Goal: Complete application form: Complete application form

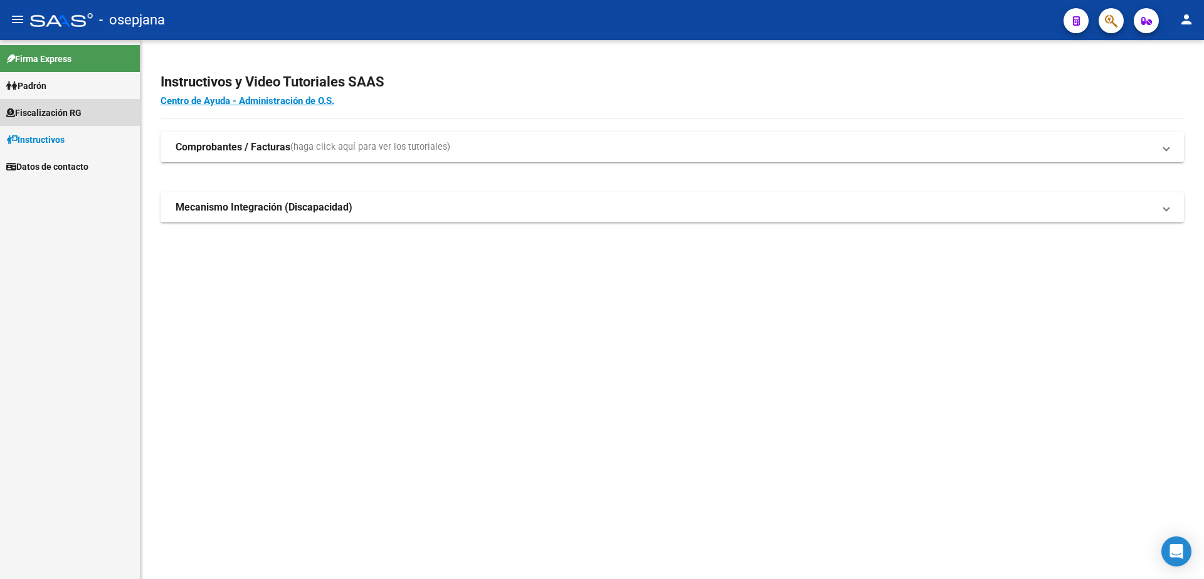
click at [53, 110] on span "Fiscalización RG" at bounding box center [43, 113] width 75 height 14
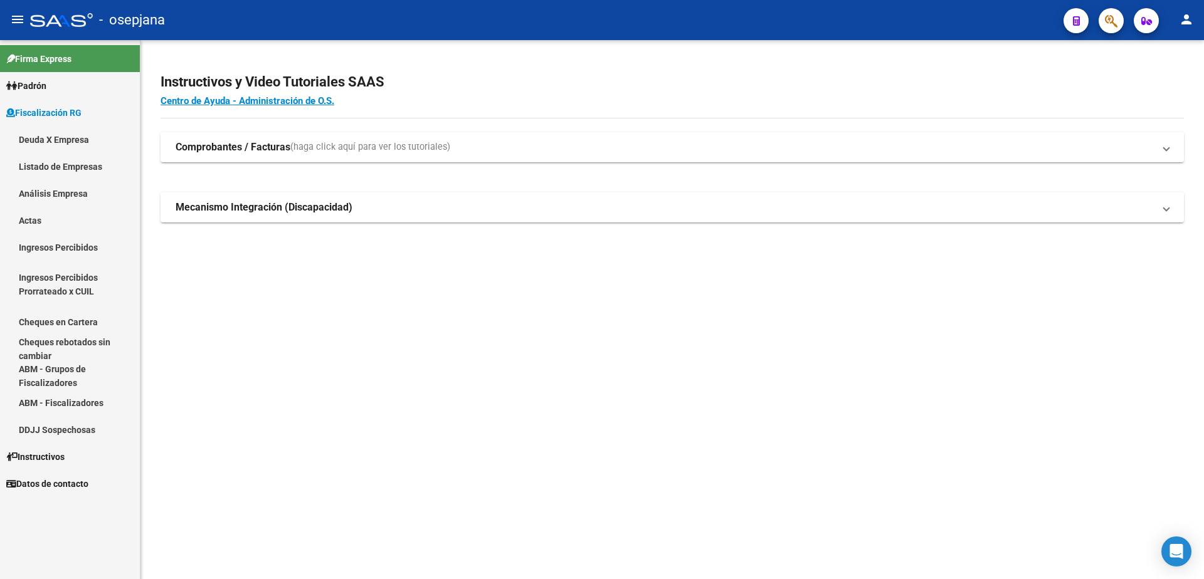
click at [80, 167] on link "Listado de Empresas" at bounding box center [70, 166] width 140 height 27
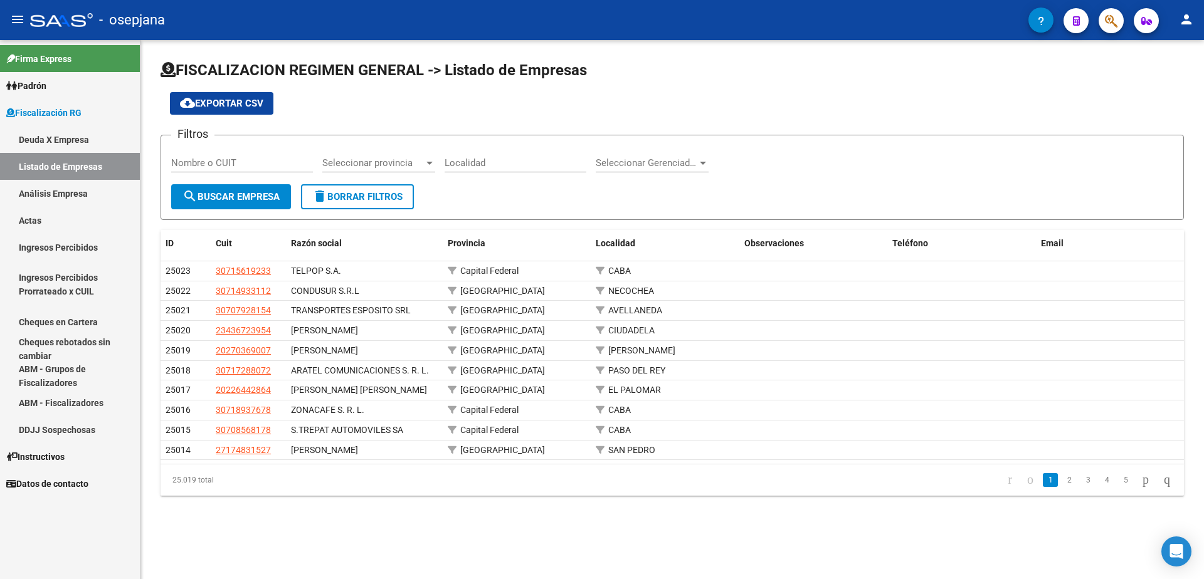
click at [62, 194] on link "Análisis Empresa" at bounding box center [70, 193] width 140 height 27
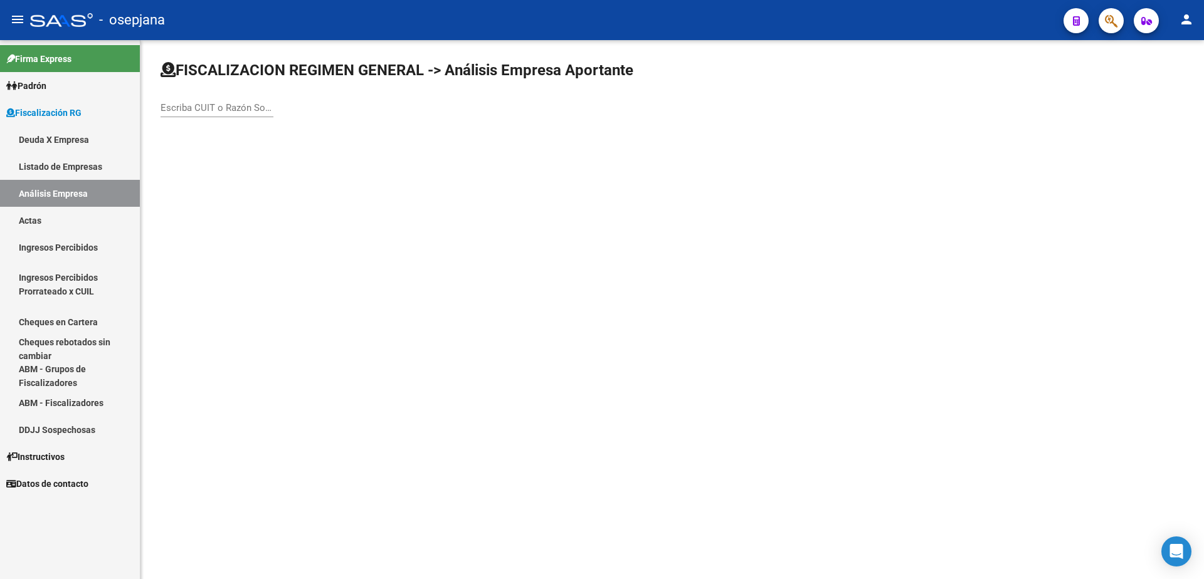
click at [56, 216] on link "Actas" at bounding box center [70, 220] width 140 height 27
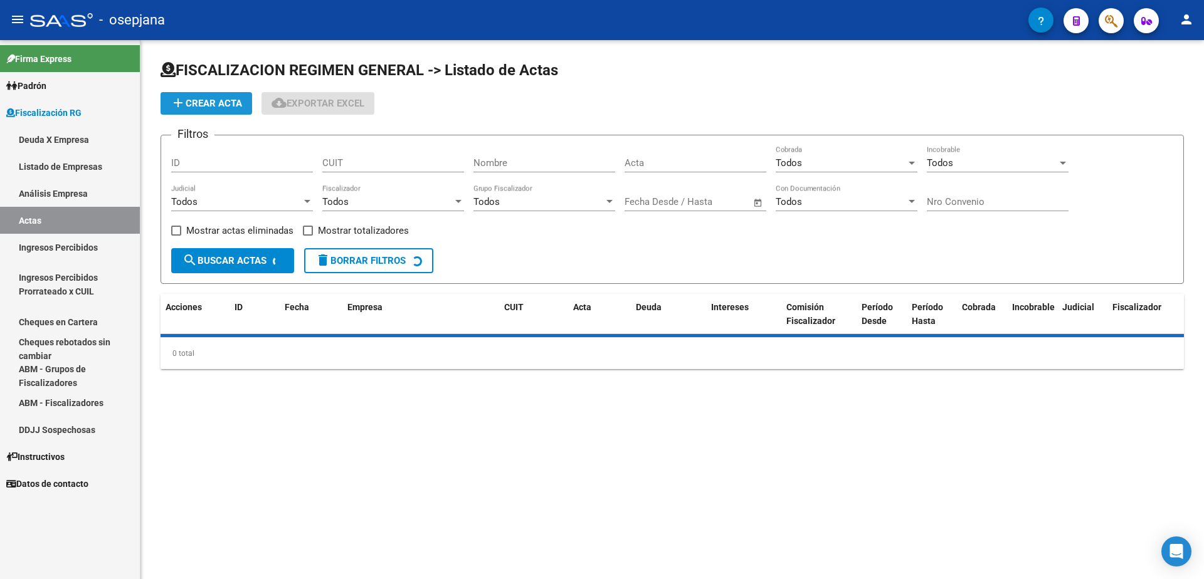
click at [224, 110] on button "add Crear Acta" at bounding box center [207, 103] width 92 height 23
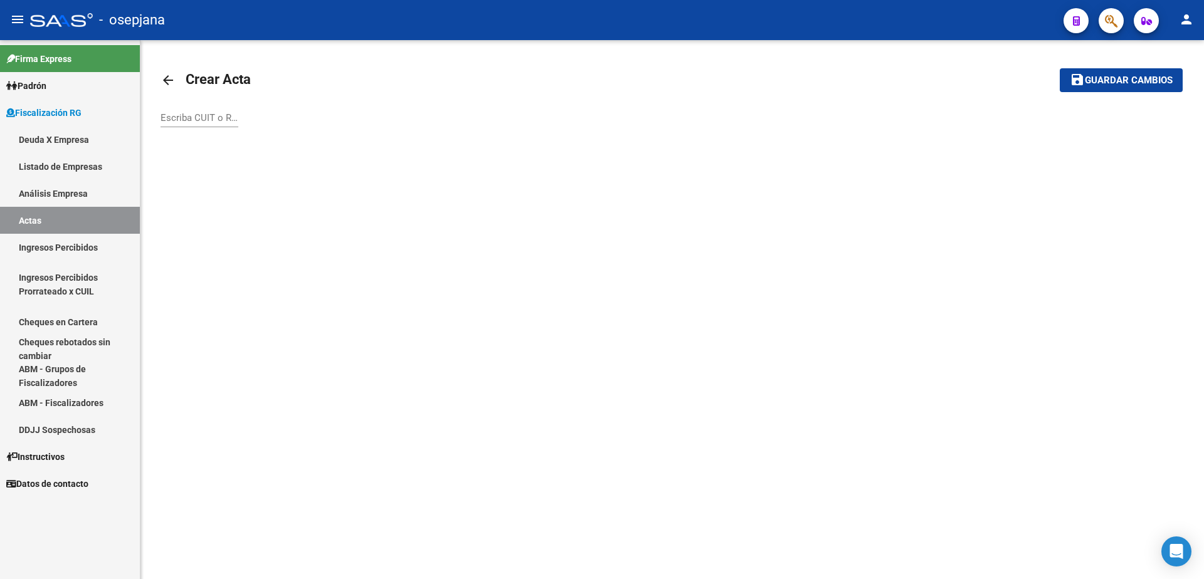
click at [183, 125] on div "Escriba CUIT o Razón Social para buscar" at bounding box center [200, 113] width 78 height 27
click at [184, 117] on input "Escriba CUIT o Razón Social para buscar" at bounding box center [200, 117] width 78 height 11
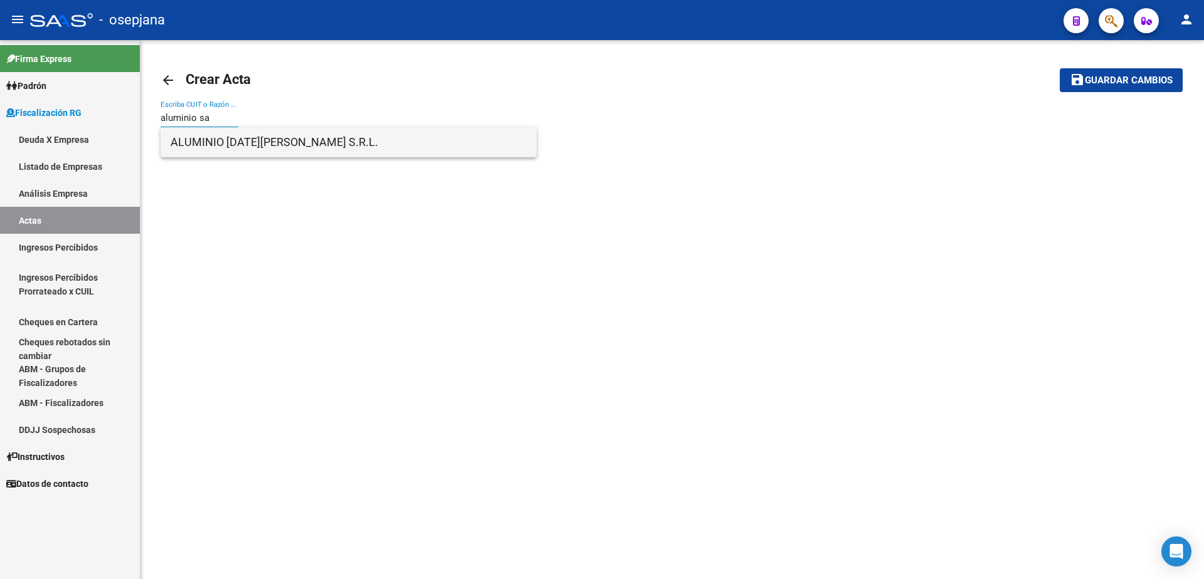
type input "aluminio sa"
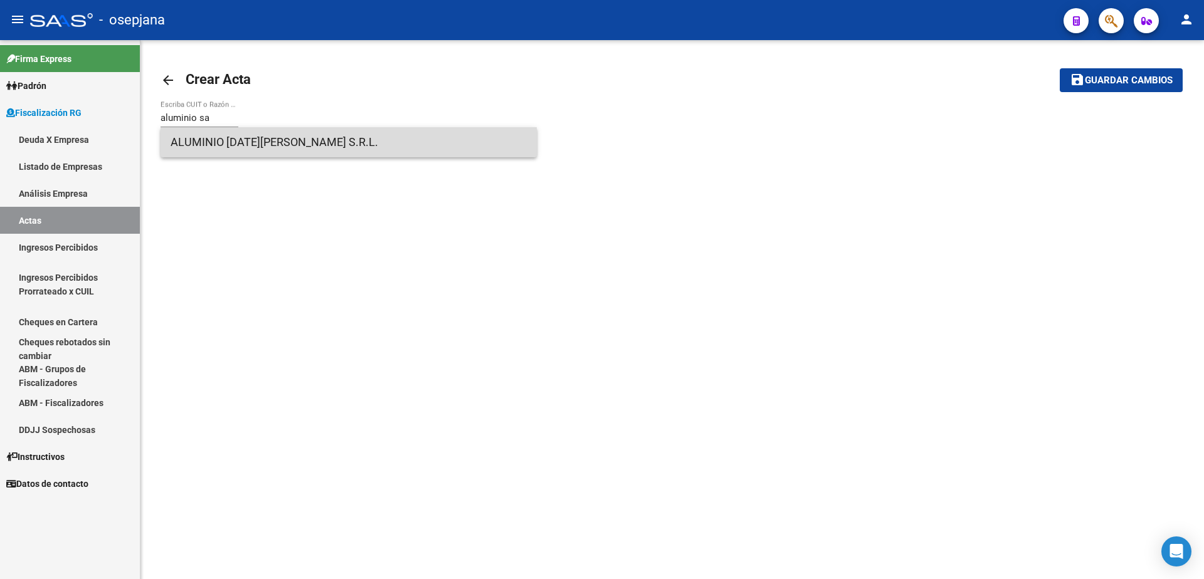
click at [312, 142] on span "ALUMINIO SAN MIGUEL S.R.L." at bounding box center [349, 142] width 356 height 30
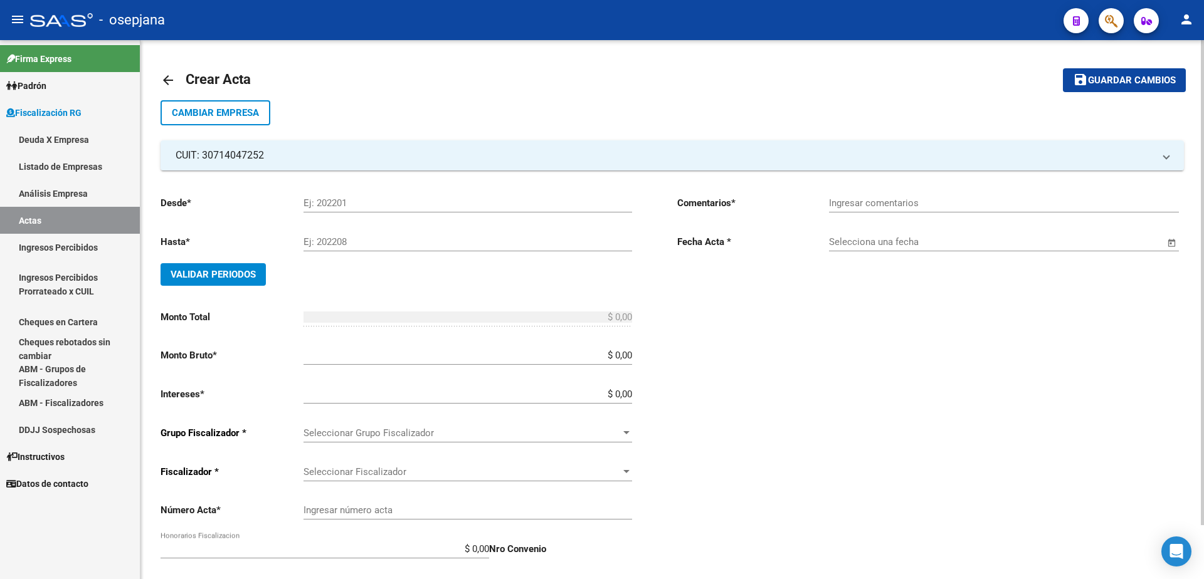
click at [322, 195] on div "Ej: 202201" at bounding box center [468, 199] width 329 height 27
type input "202501"
click at [354, 237] on input "Ej: 202208" at bounding box center [468, 241] width 329 height 11
type input "202507"
click at [238, 277] on span "Validar Periodos" at bounding box center [213, 274] width 85 height 11
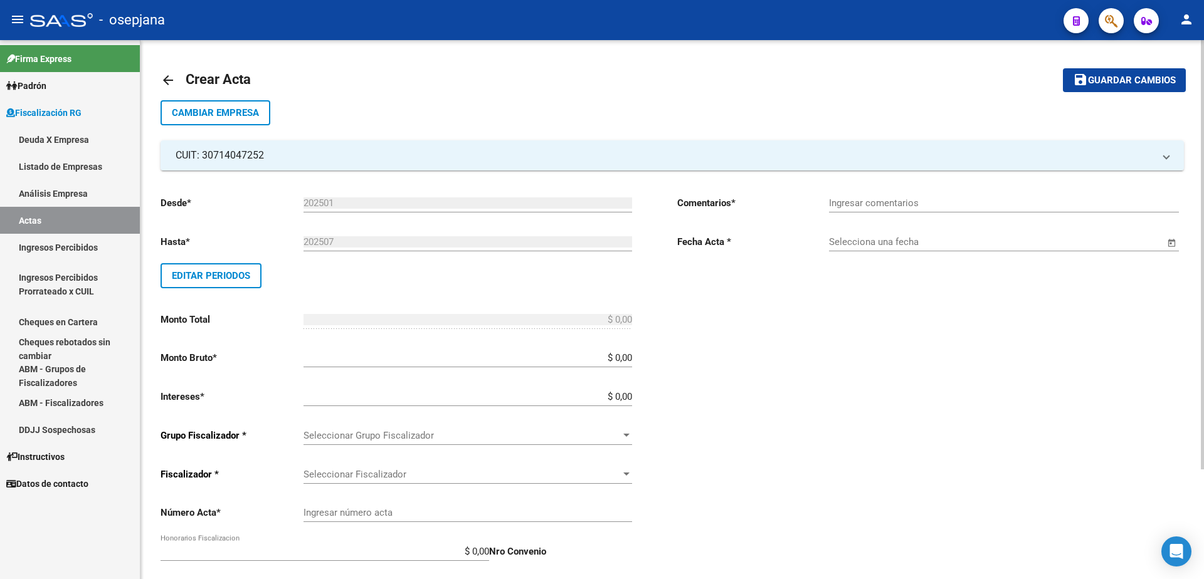
click at [630, 359] on input "$ 0,00" at bounding box center [468, 357] width 329 height 11
type input "$ 451.371,66"
click at [633, 400] on div "Desde * 202501 Ej: 202201 Hasta * 202507 Ej: 202208 Editar Periodos Monto Total…" at bounding box center [399, 437] width 477 height 502
click at [630, 398] on input "$ 0,00" at bounding box center [468, 396] width 329 height 11
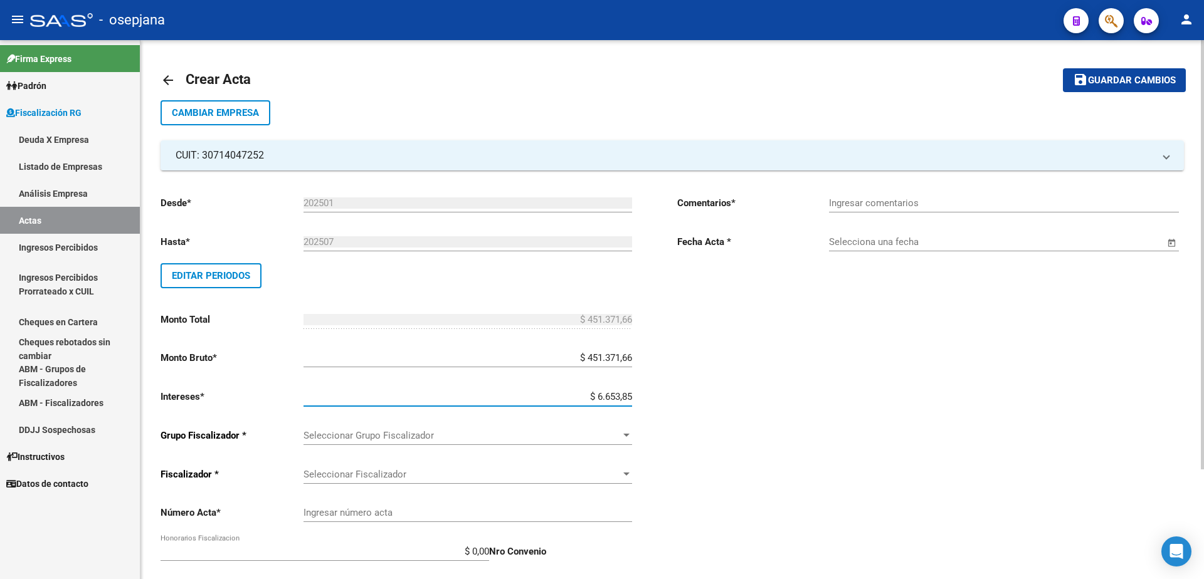
type input "$ 66.538,58"
type input "$ 517.910,24"
click at [628, 435] on div at bounding box center [626, 435] width 6 height 3
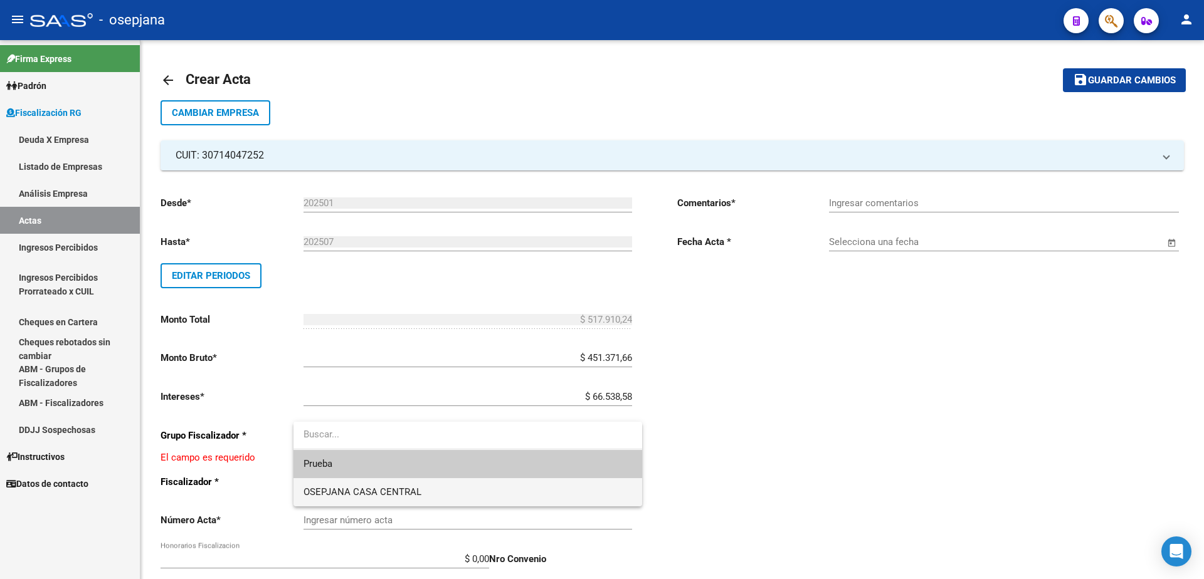
click at [500, 494] on span "OSEPJANA CASA CENTRAL" at bounding box center [468, 492] width 329 height 28
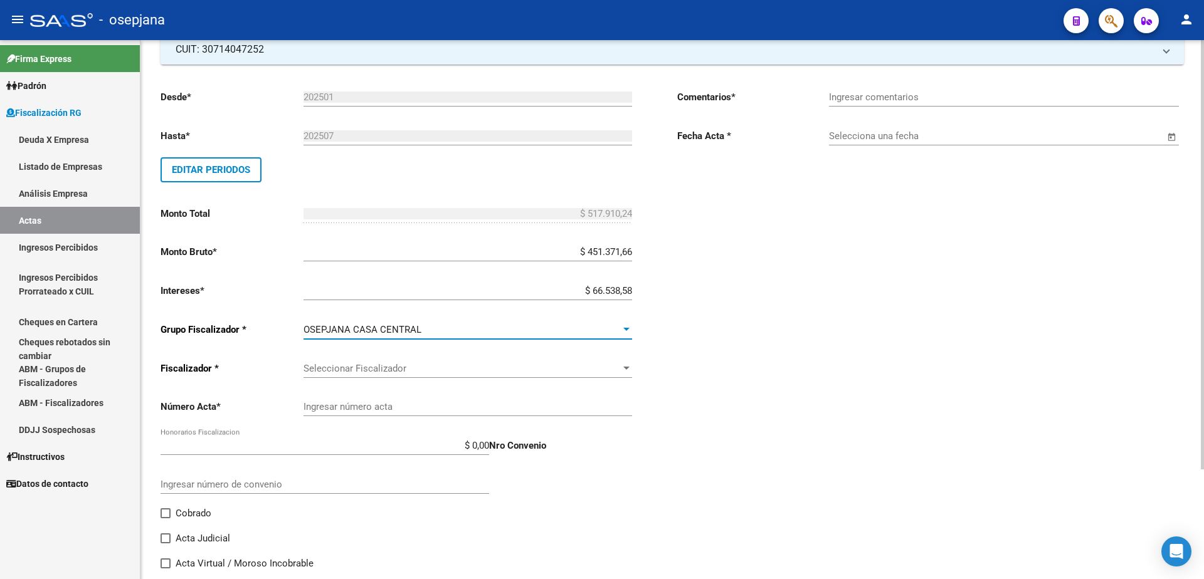
scroll to position [125, 0]
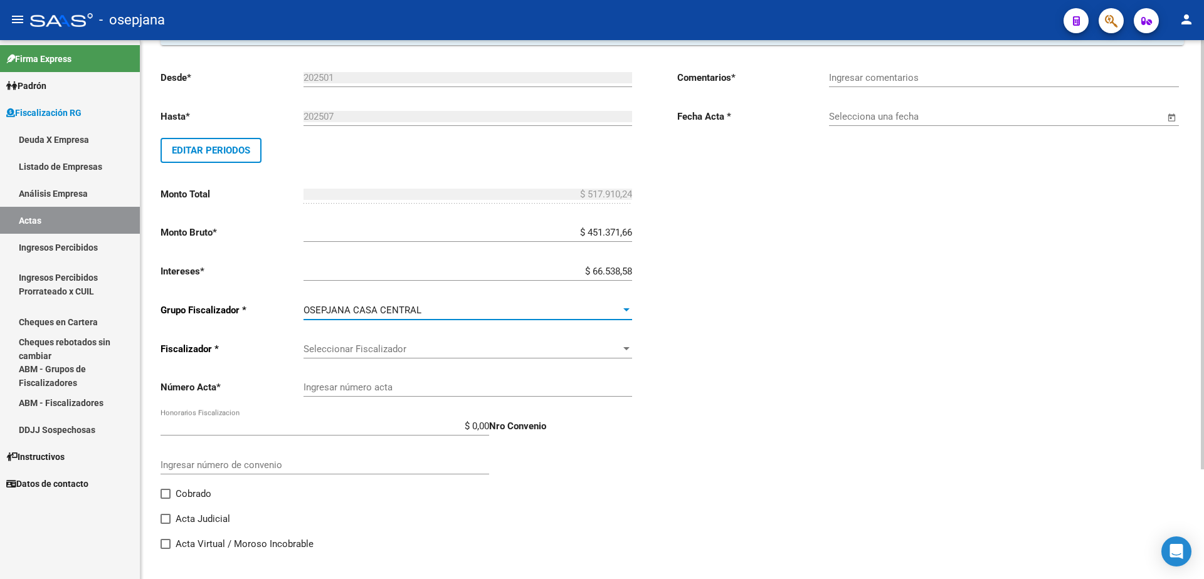
click at [505, 350] on span "Seleccionar Fiscalizador" at bounding box center [462, 349] width 317 height 11
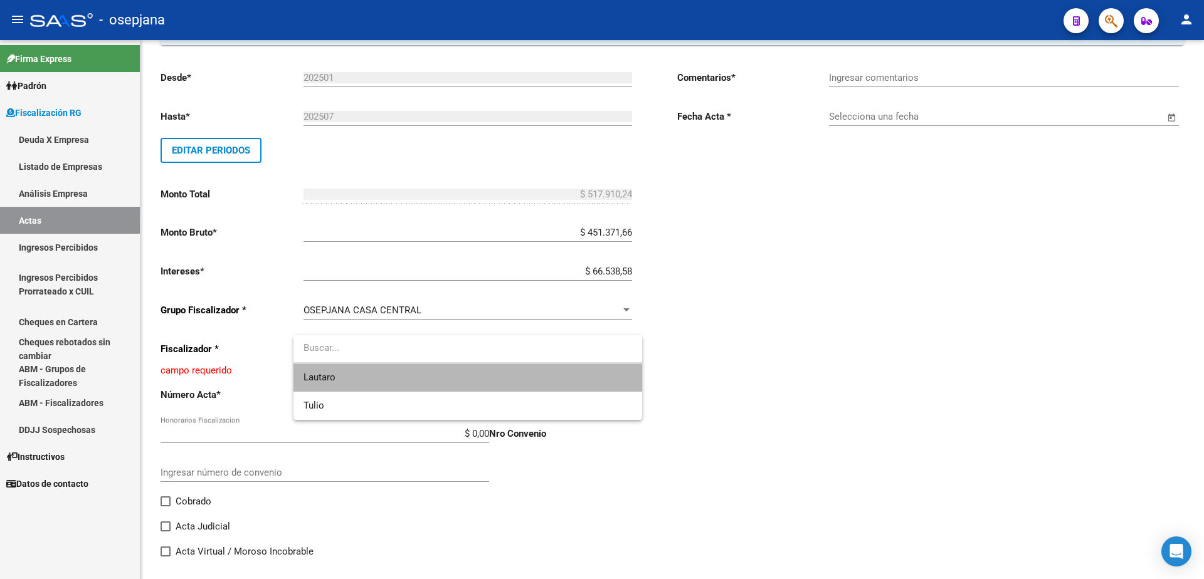
click at [493, 380] on span "Lautaro" at bounding box center [468, 378] width 329 height 28
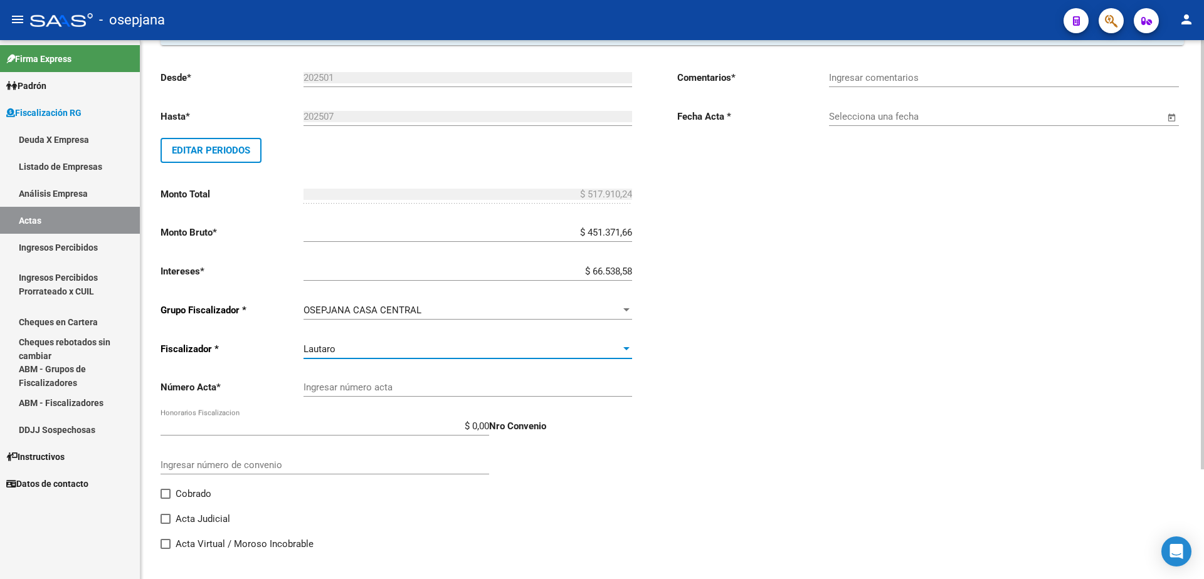
click at [446, 388] on input "Ingresar número acta" at bounding box center [468, 387] width 329 height 11
type input "2110"
click at [490, 426] on p "Nro Convenio" at bounding box center [560, 427] width 143 height 14
click at [489, 427] on input "$ 0,00" at bounding box center [325, 426] width 329 height 11
type input "$ 51.791,02"
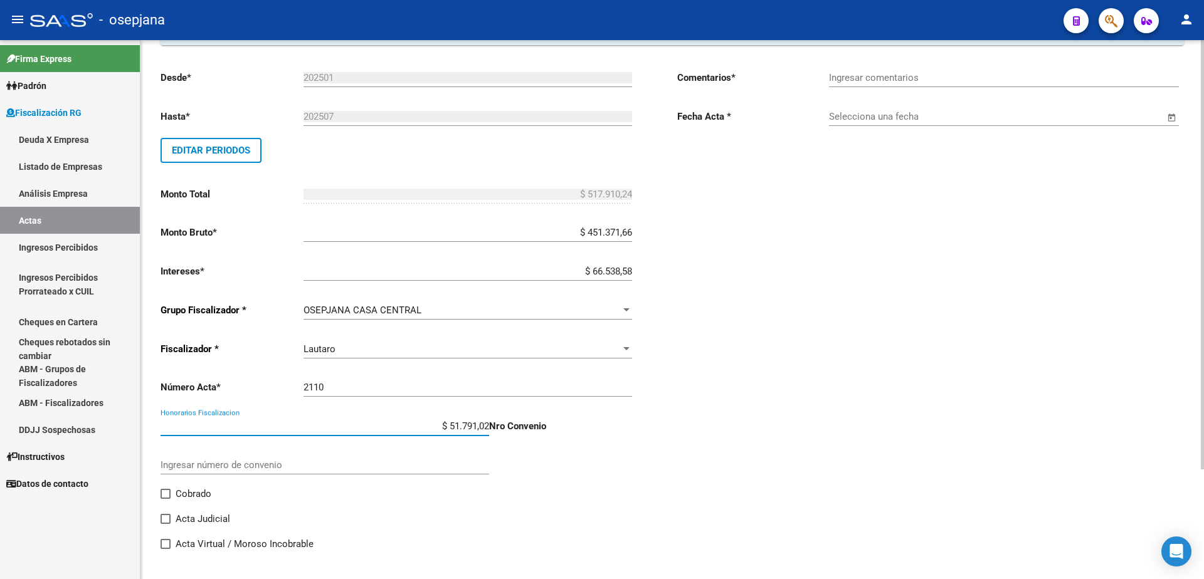
type input "$ 569.701,26"
click at [913, 70] on div "Ingresar comentarios" at bounding box center [1004, 73] width 350 height 27
type input "."
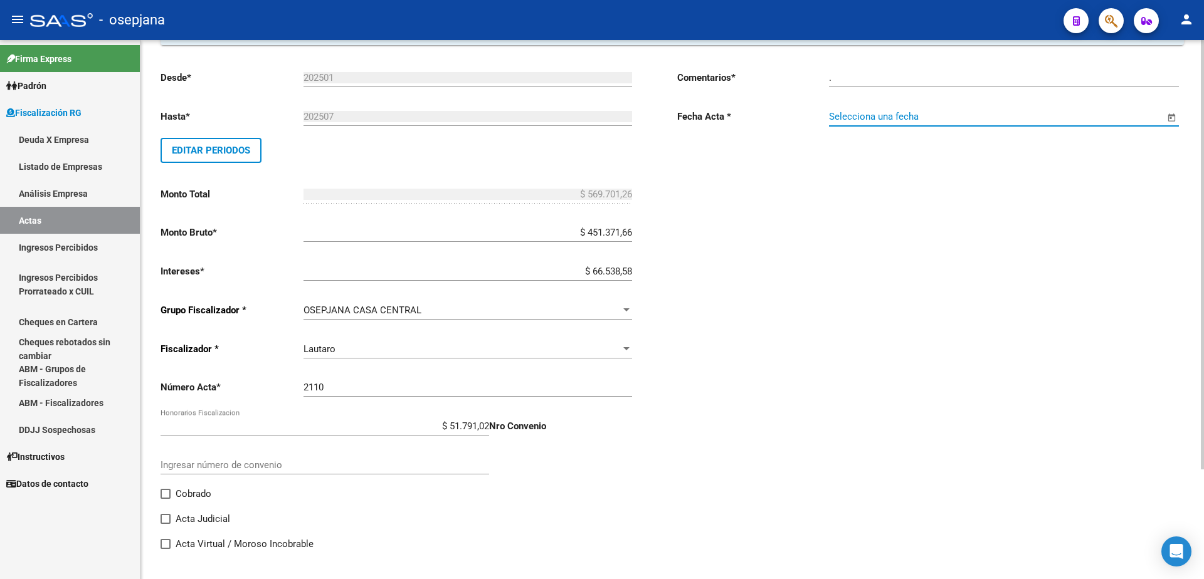
click at [910, 116] on input "Selecciona una fecha" at bounding box center [996, 116] width 335 height 11
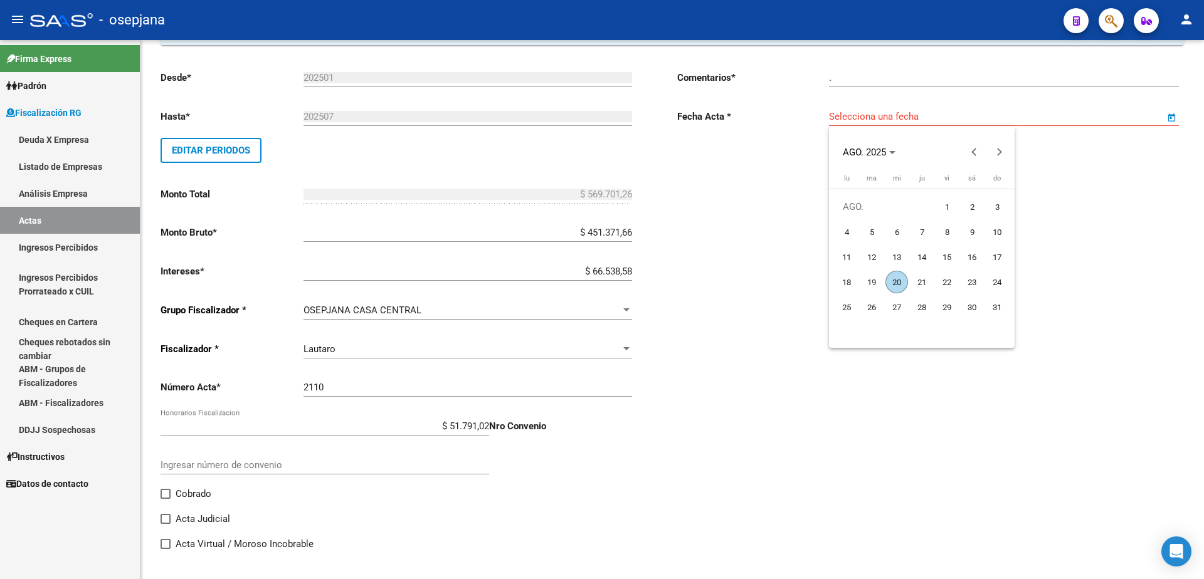
click at [894, 285] on span "20" at bounding box center [896, 282] width 23 height 23
type input "20/8/2025"
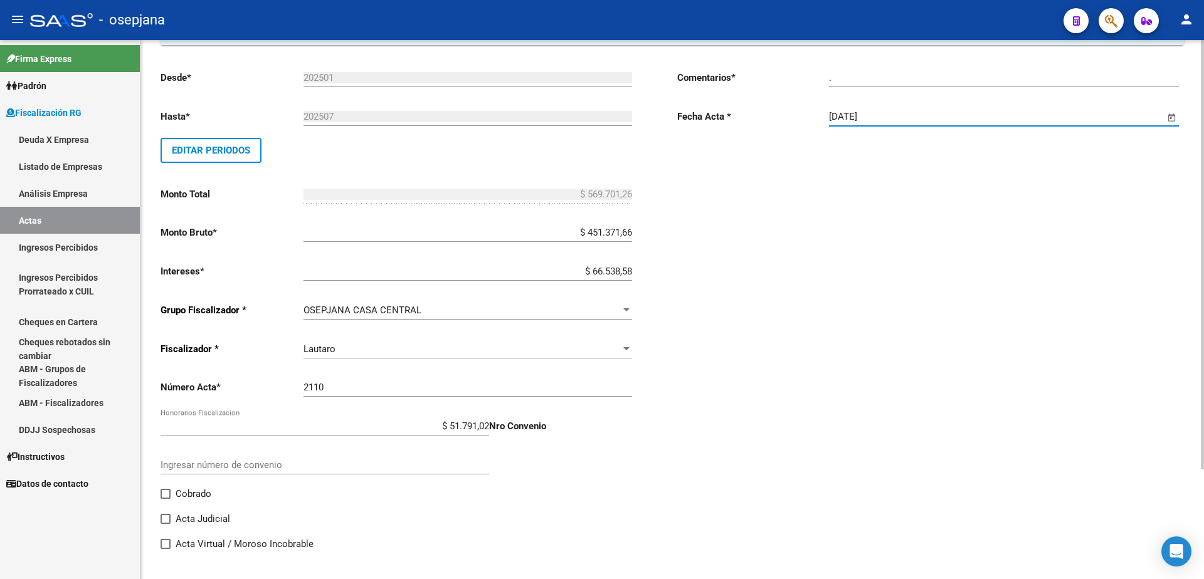
click at [166, 495] on span at bounding box center [166, 494] width 10 height 10
click at [166, 499] on input "Cobrado" at bounding box center [165, 499] width 1 height 1
checkbox input "true"
click at [630, 273] on input "$ 66.538,58" at bounding box center [468, 271] width 329 height 11
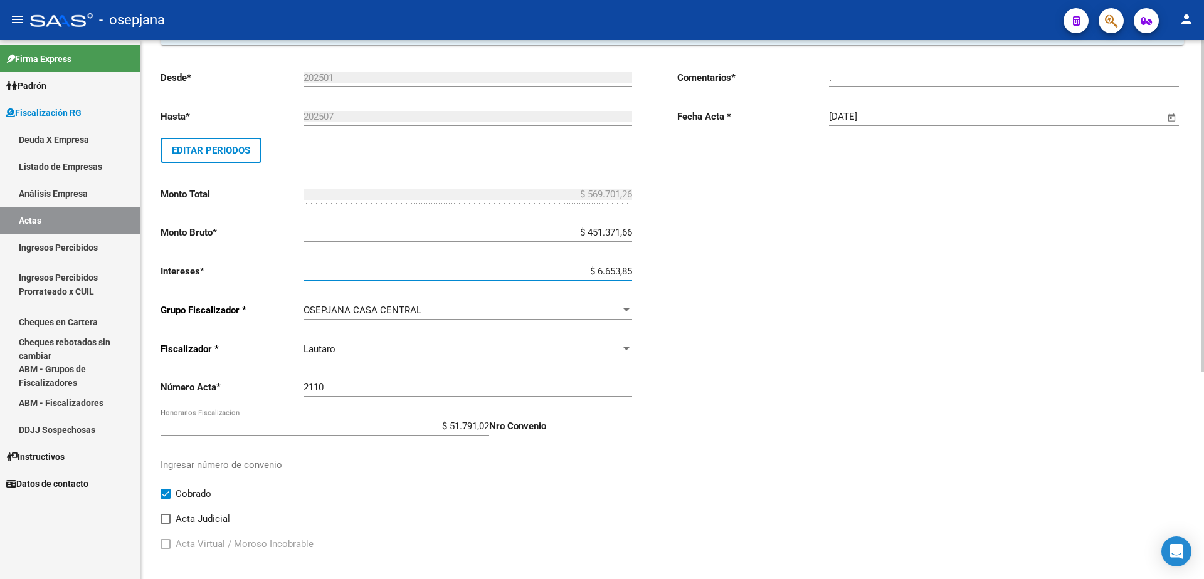
type input "$ 66.538,59"
type input "$ 569.701,27"
click at [788, 415] on div "Comentarios * . Ingresar comentarios Fecha Acta * 20/8/2025 Selecciona una fecha" at bounding box center [930, 311] width 507 height 502
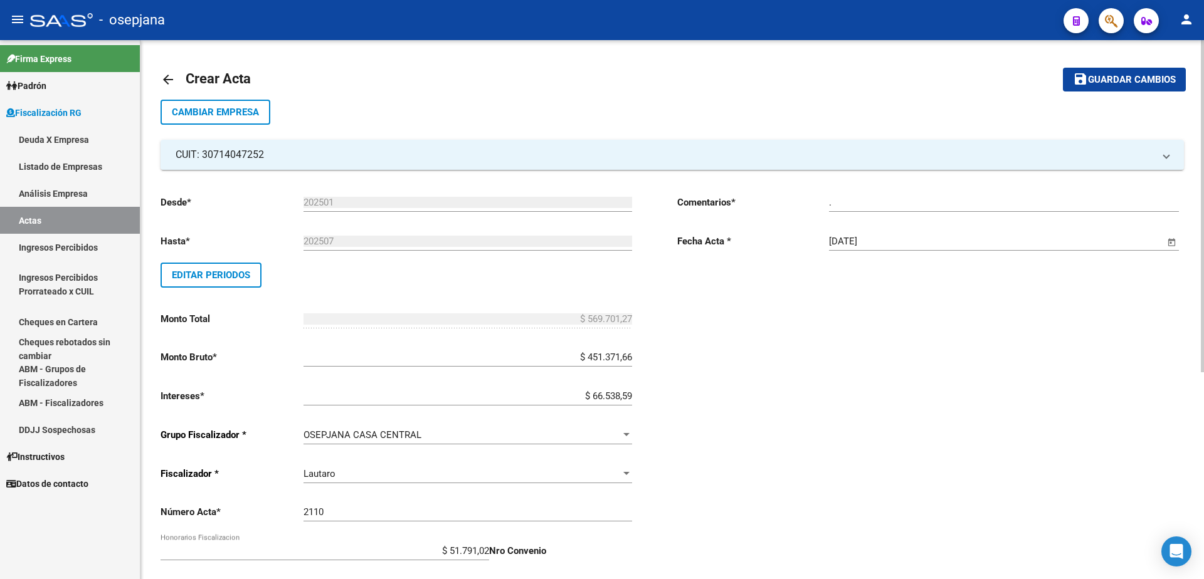
scroll to position [0, 0]
click at [1114, 83] on span "Guardar cambios" at bounding box center [1132, 80] width 88 height 11
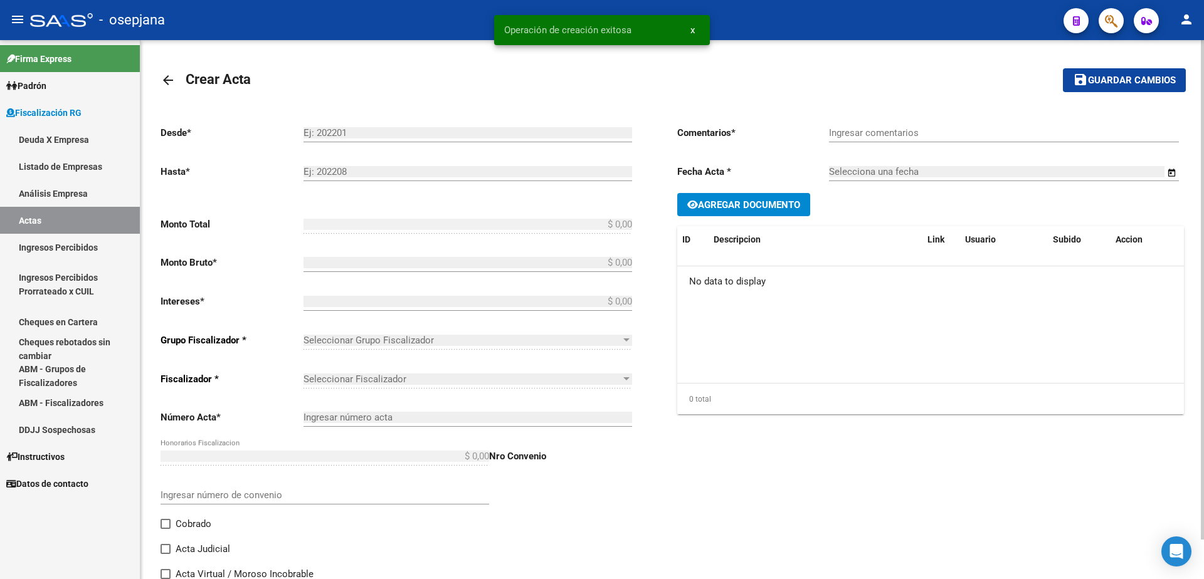
type input "202501"
type input "202507"
type input "$ 569.701,27"
type input "$ 451.371,66"
type input "$ 66.538,59"
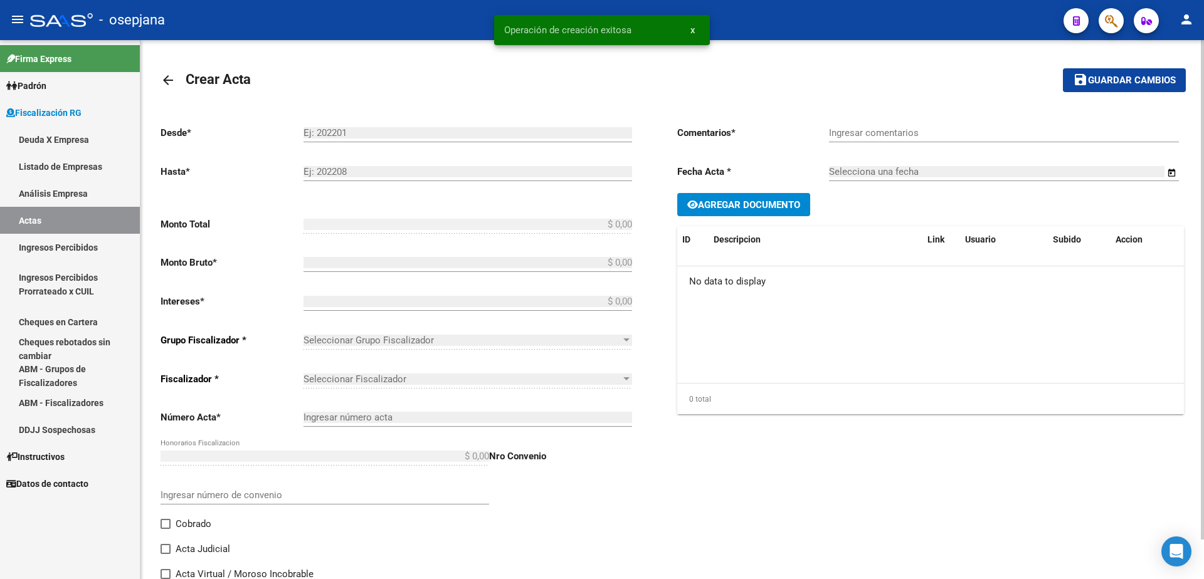
type input "2110"
type input "$ 51.791,02"
checkbox input "true"
type input "."
type input "20/8/2025"
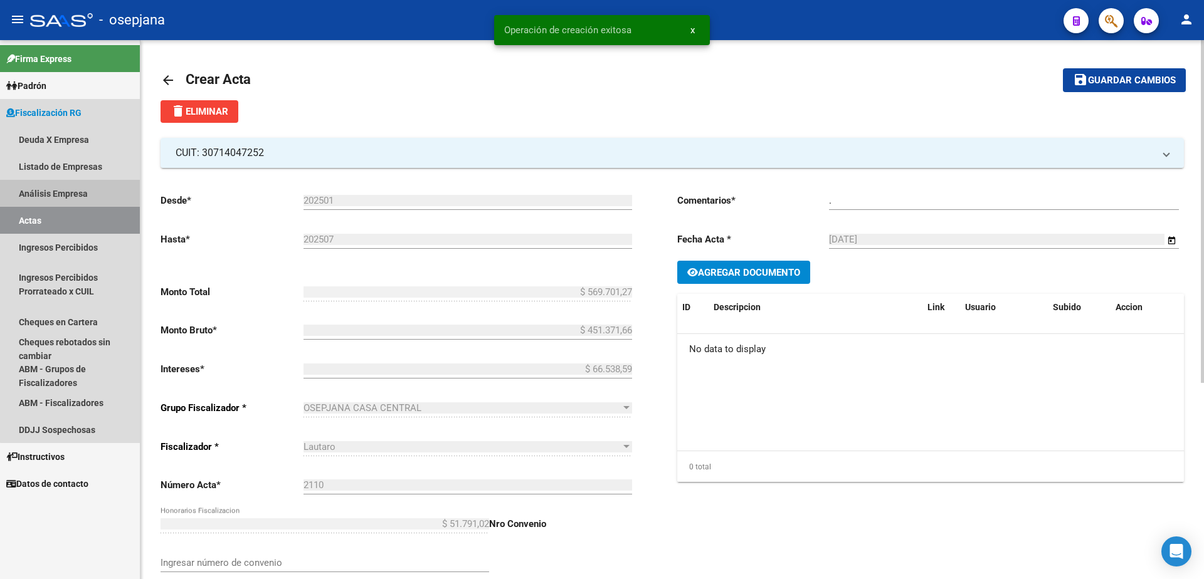
click at [80, 197] on link "Análisis Empresa" at bounding box center [70, 193] width 140 height 27
